Goal: Information Seeking & Learning: Learn about a topic

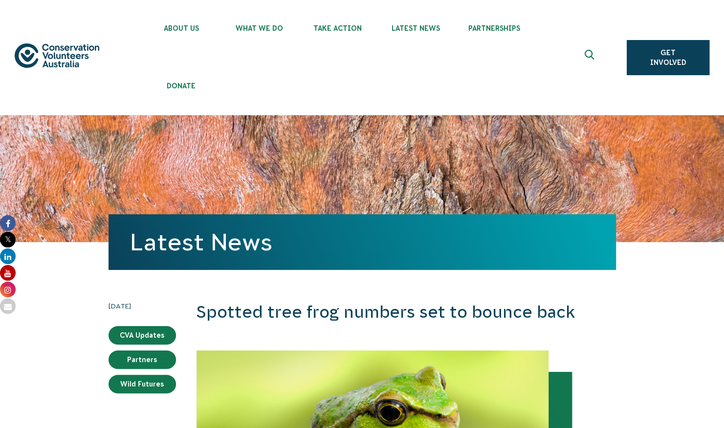
click at [54, 64] on img at bounding box center [57, 55] width 85 height 24
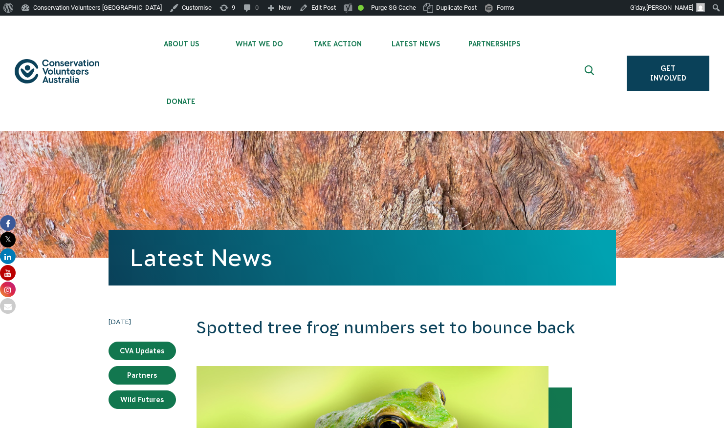
scroll to position [48, 0]
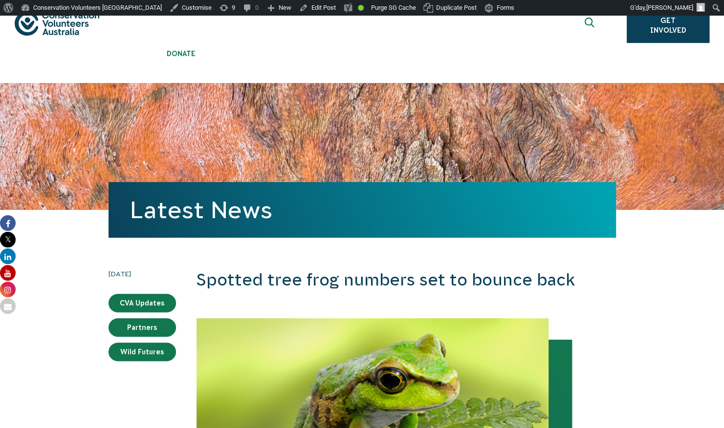
click at [48, 29] on img at bounding box center [57, 23] width 85 height 24
